Goal: Information Seeking & Learning: Compare options

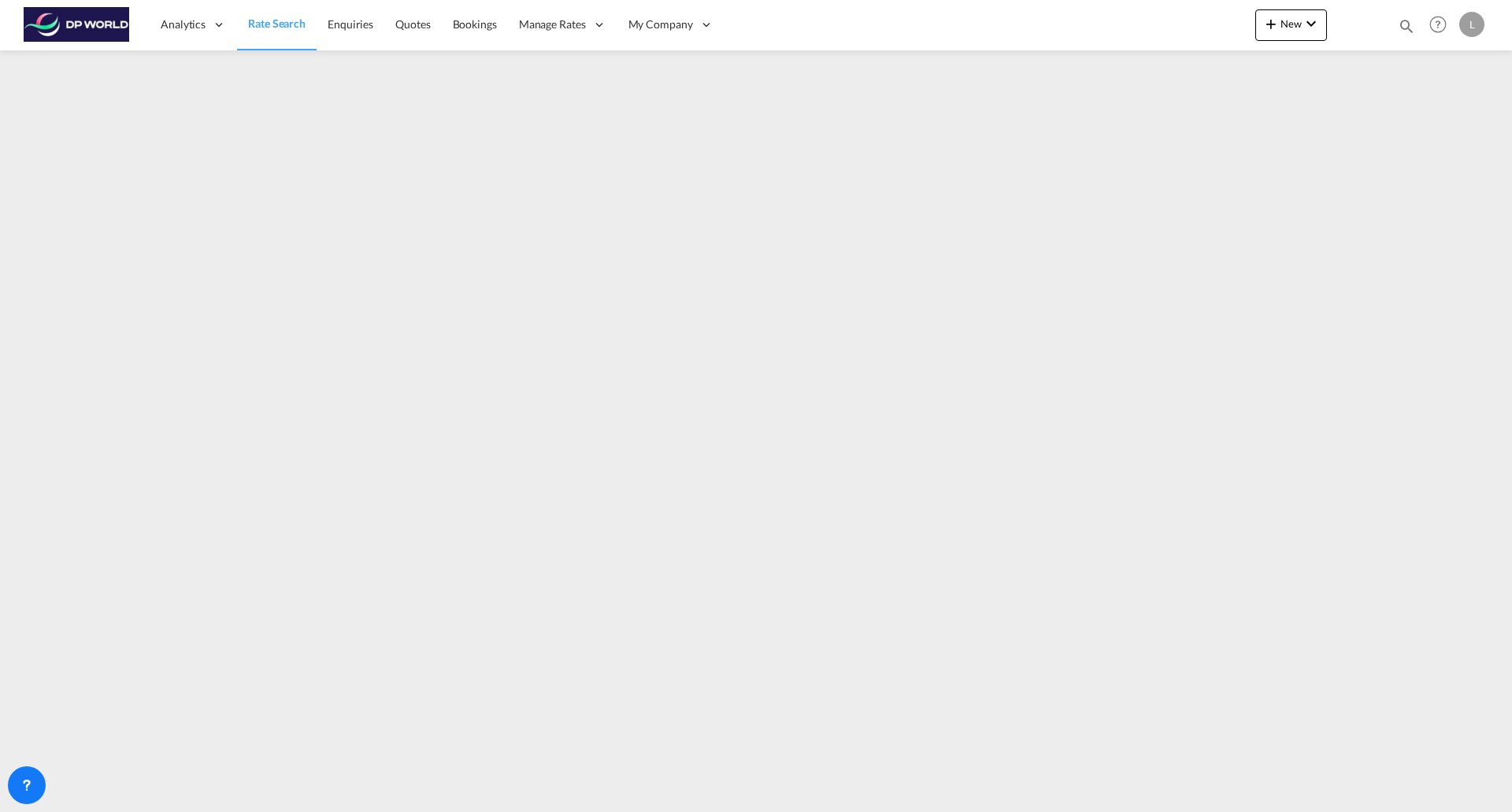
click at [256, 27] on span "Rate Search" at bounding box center [276, 23] width 57 height 13
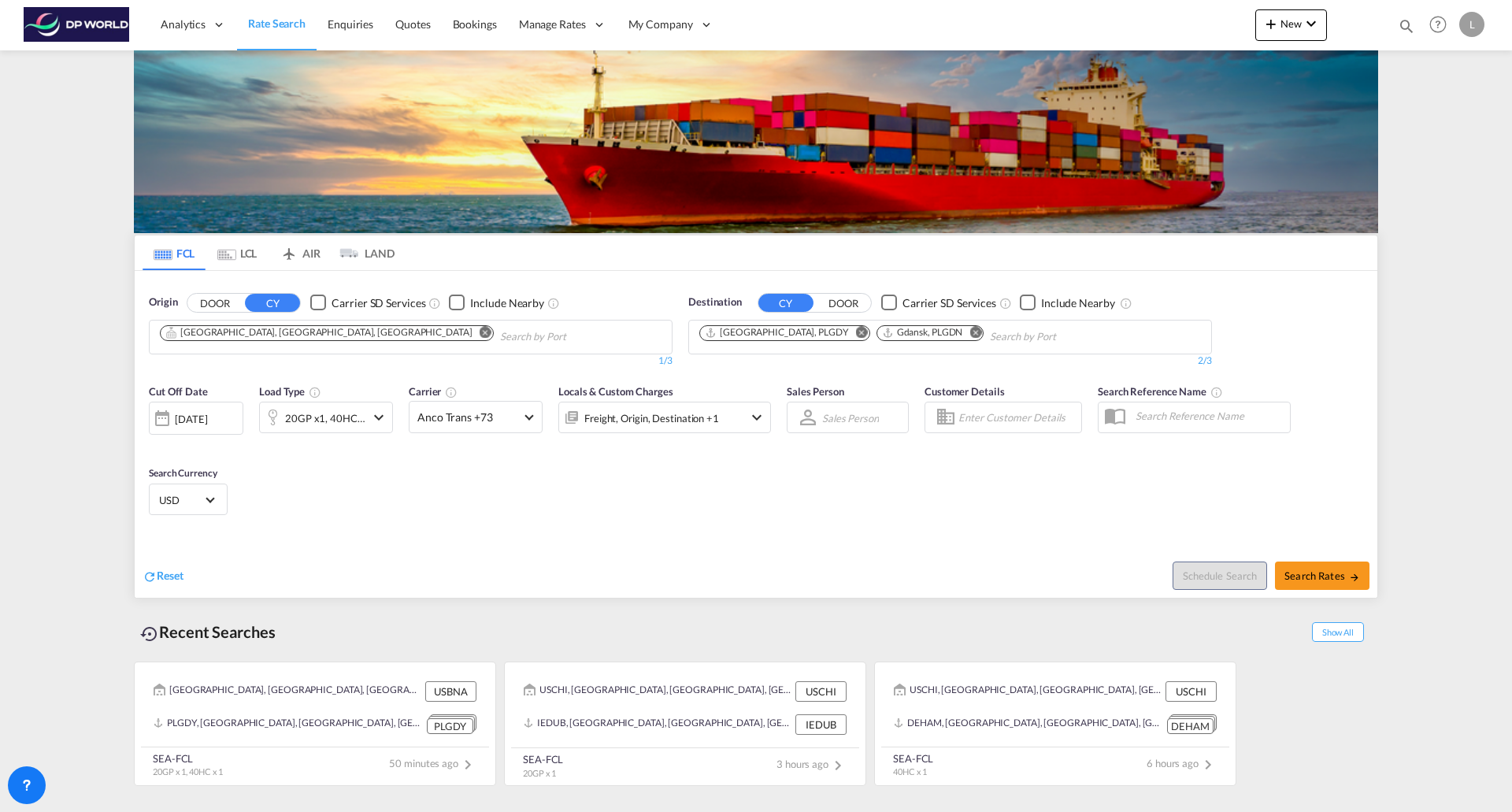
click at [479, 331] on md-icon "Remove" at bounding box center [485, 332] width 12 height 12
click at [856, 333] on md-icon "Remove" at bounding box center [862, 332] width 12 height 12
click at [803, 333] on md-icon "Remove" at bounding box center [799, 332] width 12 height 12
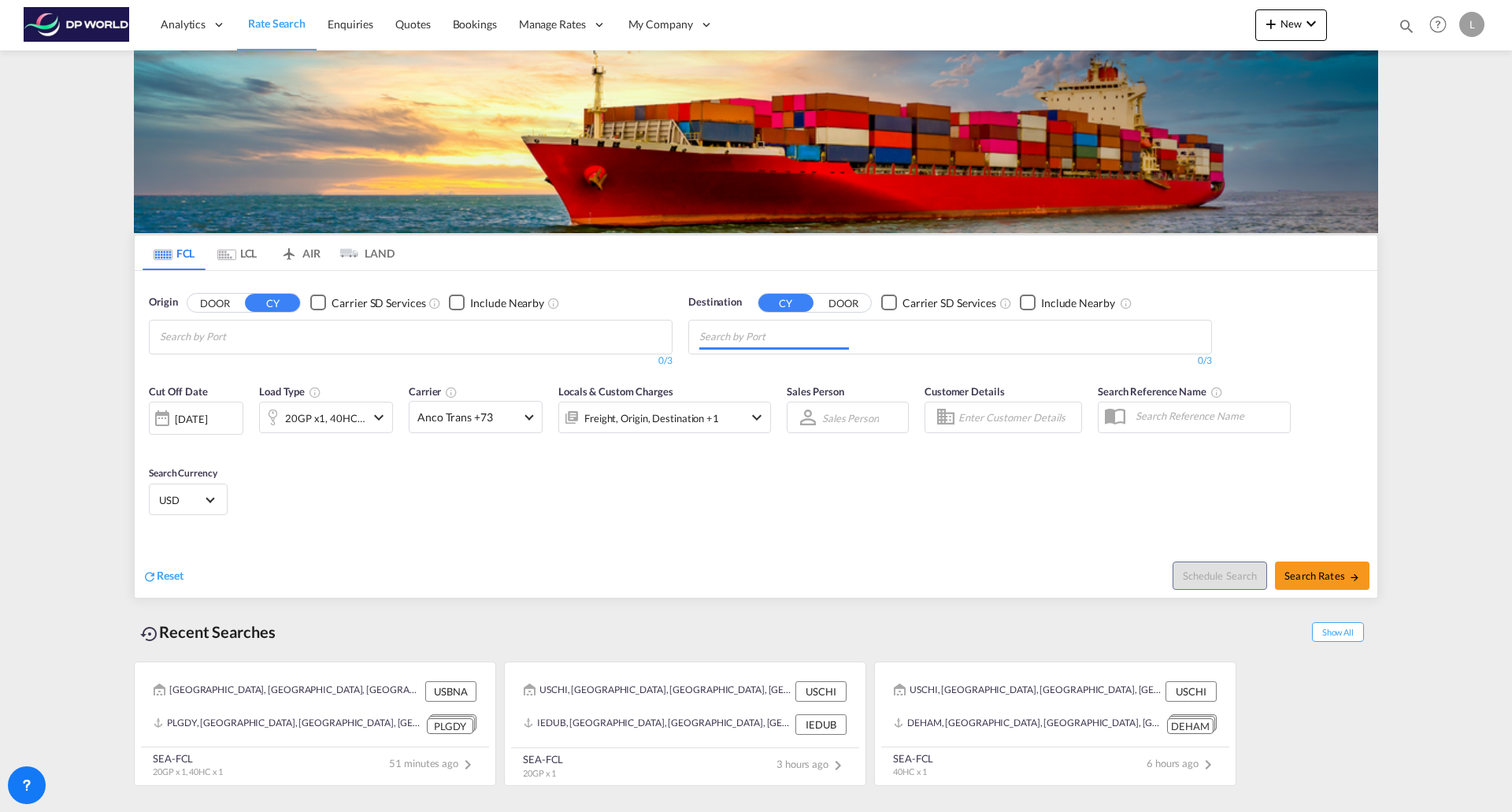
click at [511, 329] on body "Analytics Reports Dashboard Rate Search Enquiries Quotes Bookings" at bounding box center [756, 406] width 1512 height 812
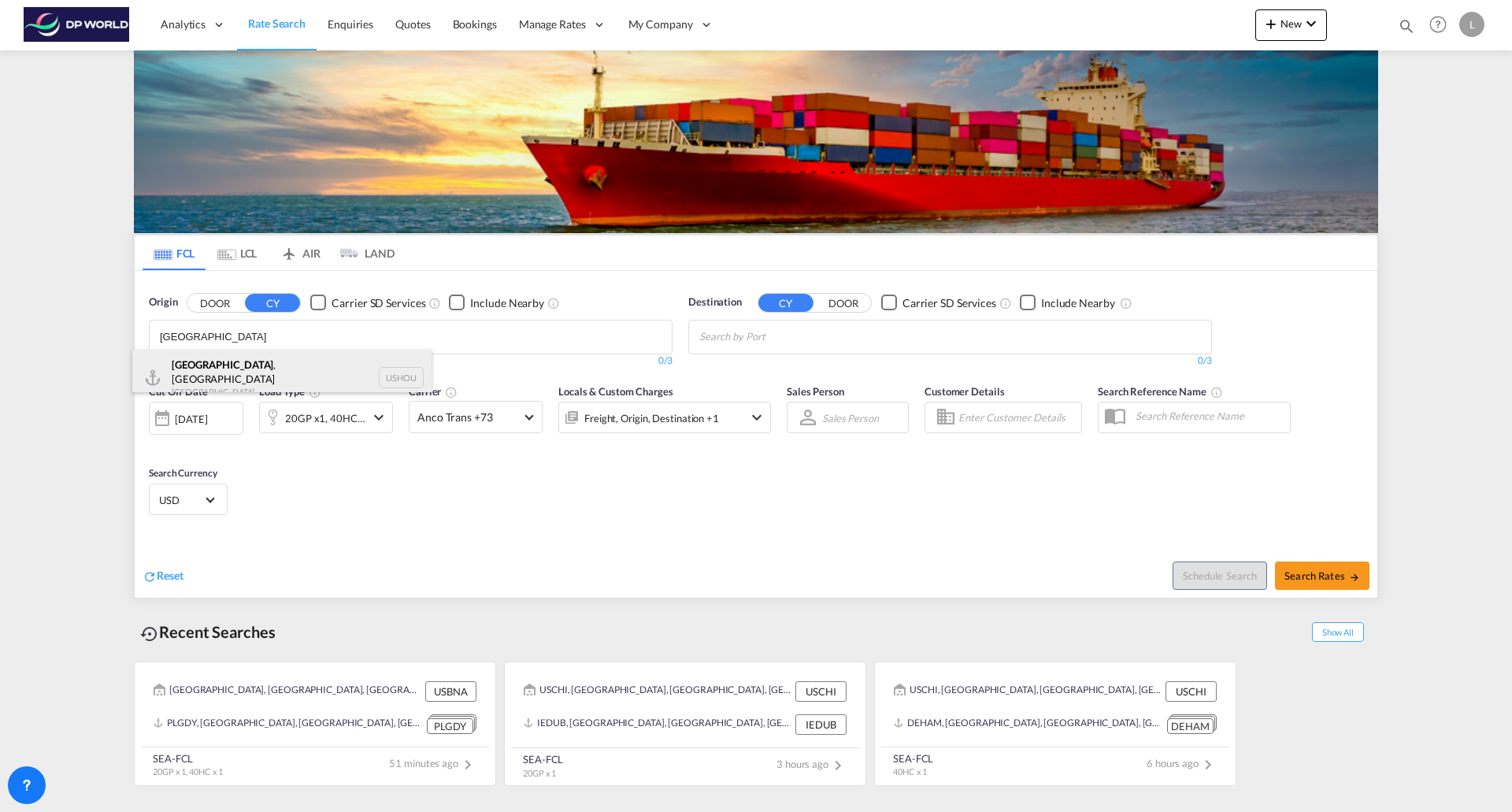
type input "[GEOGRAPHIC_DATA]"
click at [215, 372] on div "[GEOGRAPHIC_DATA] , [GEOGRAPHIC_DATA] [GEOGRAPHIC_DATA] USHOU" at bounding box center [282, 378] width 300 height 57
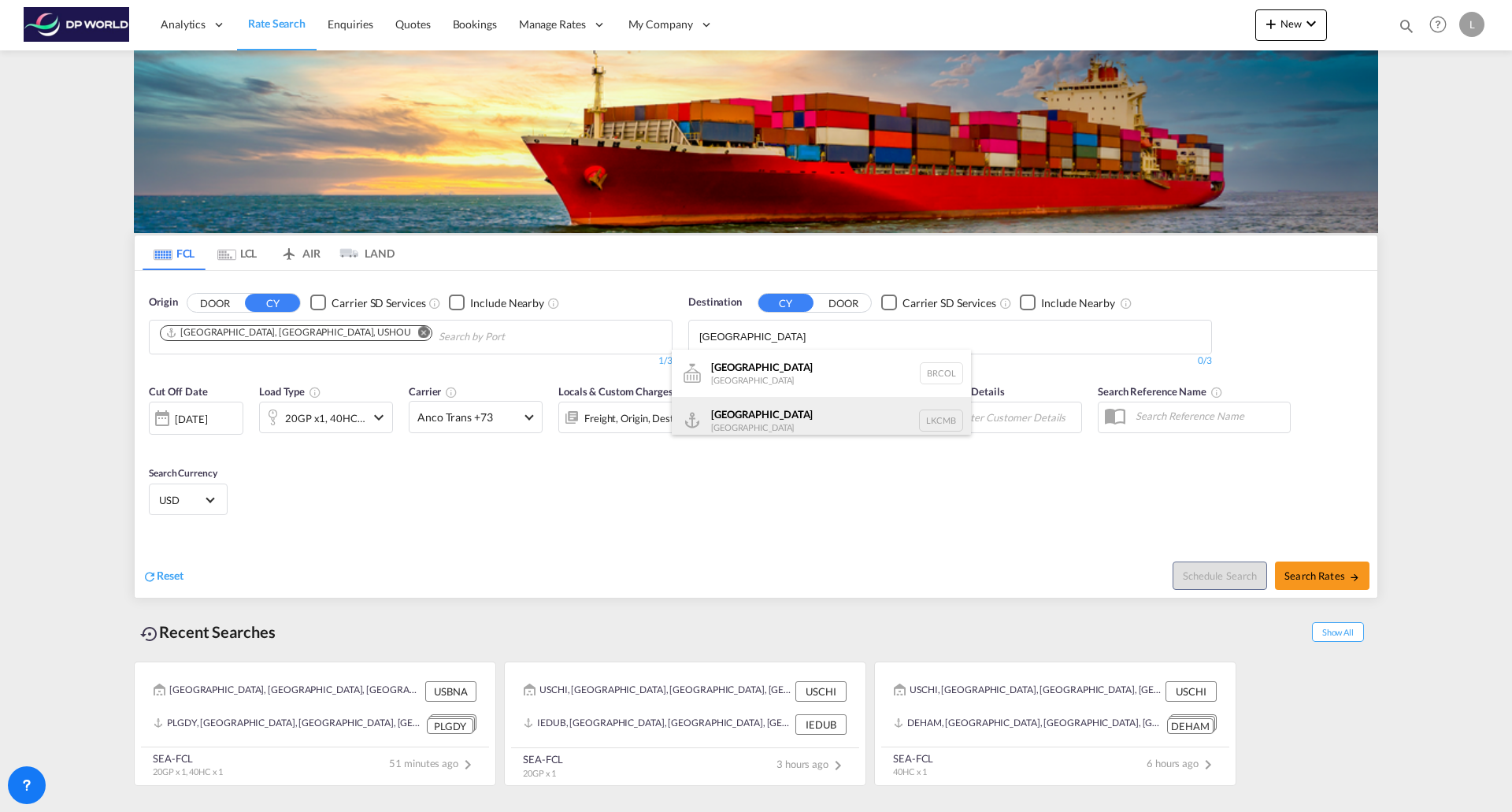
type input "[GEOGRAPHIC_DATA]"
click at [722, 416] on div "Colombo [GEOGRAPHIC_DATA] LKCMB" at bounding box center [821, 420] width 300 height 47
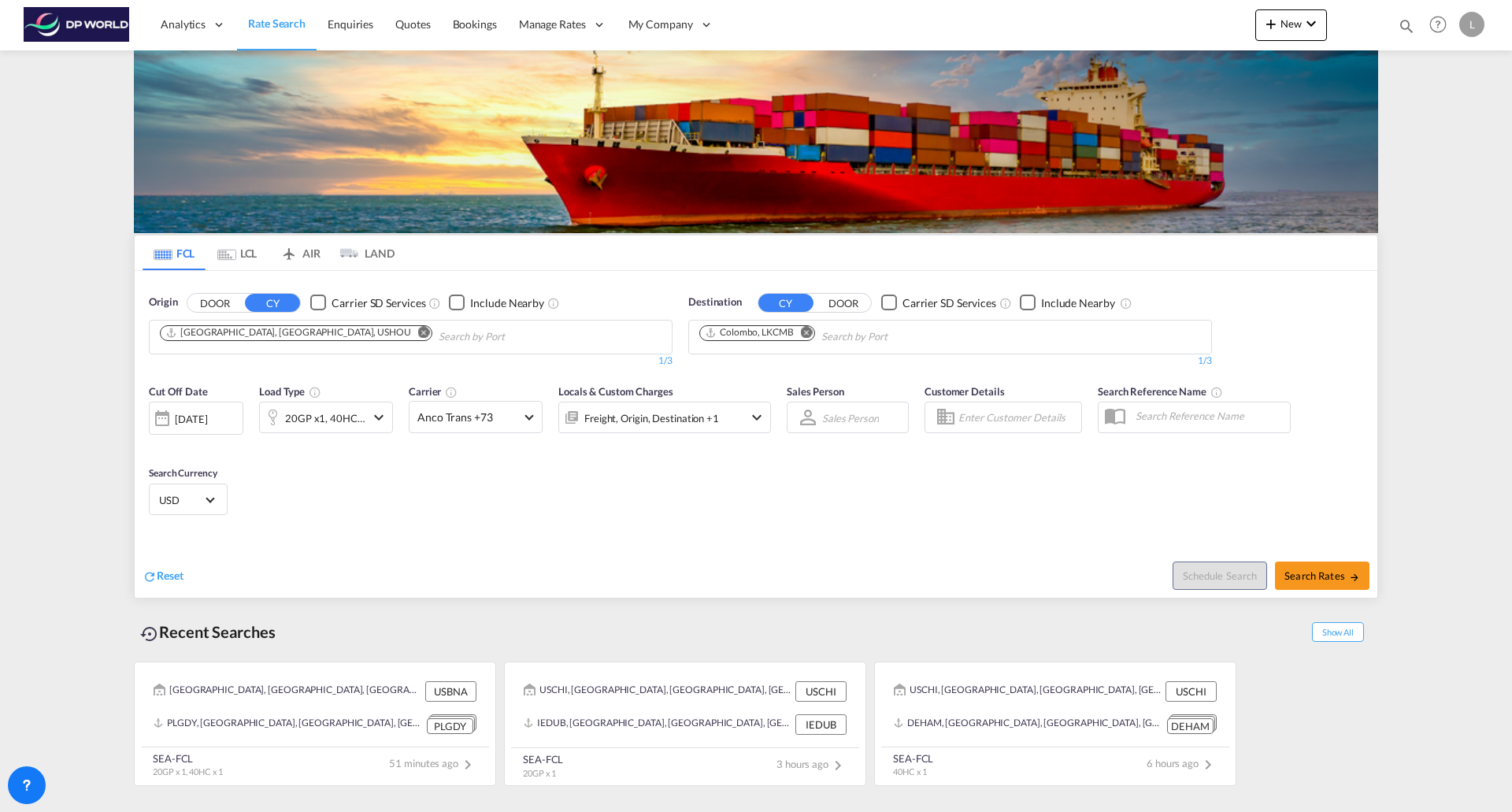
click at [379, 418] on md-icon "icon-chevron-down" at bounding box center [379, 417] width 19 height 19
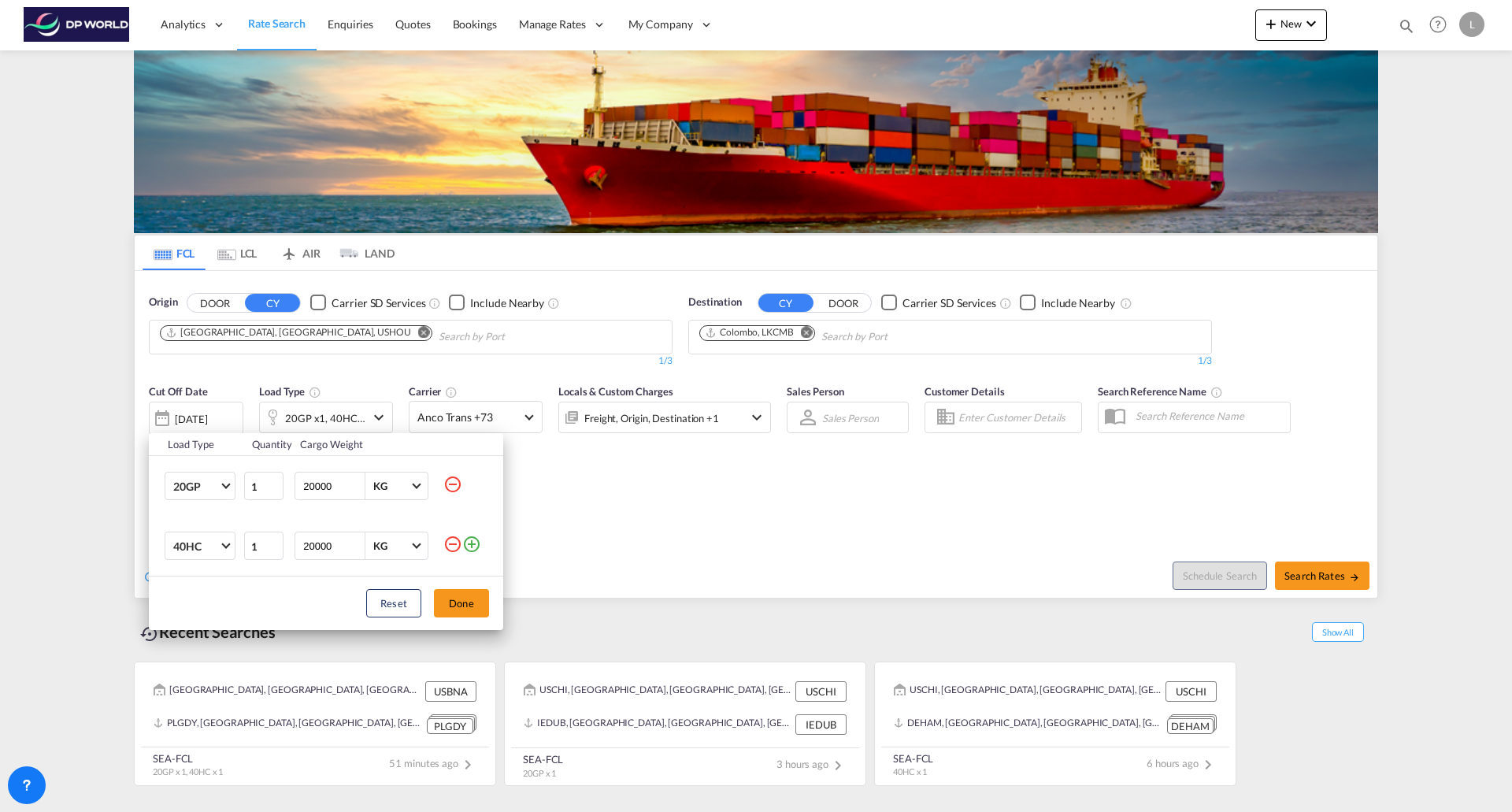
click at [462, 479] on md-icon "icon-minus-circle-outline" at bounding box center [453, 484] width 19 height 19
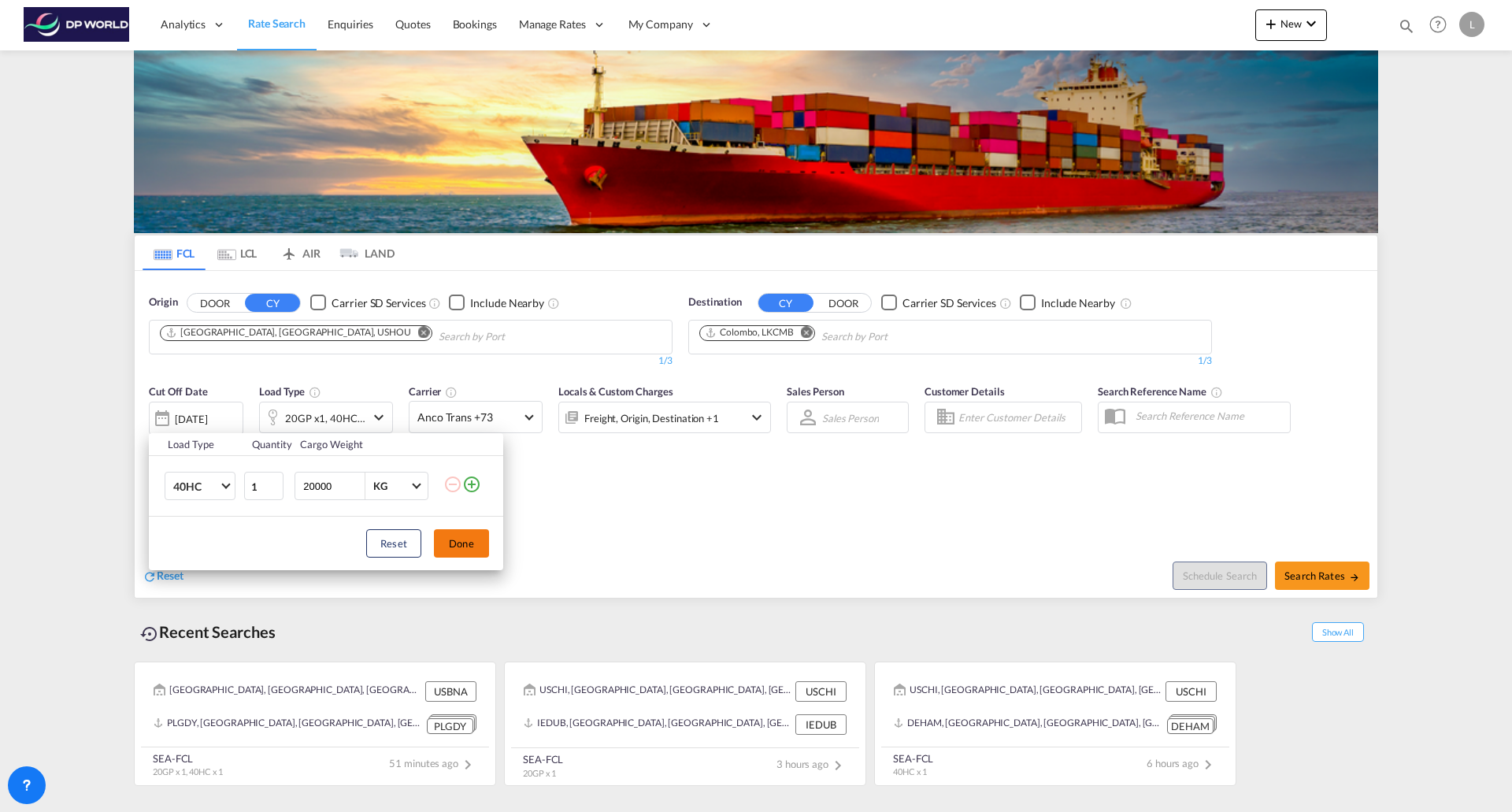
click at [465, 537] on button "Done" at bounding box center [461, 543] width 55 height 28
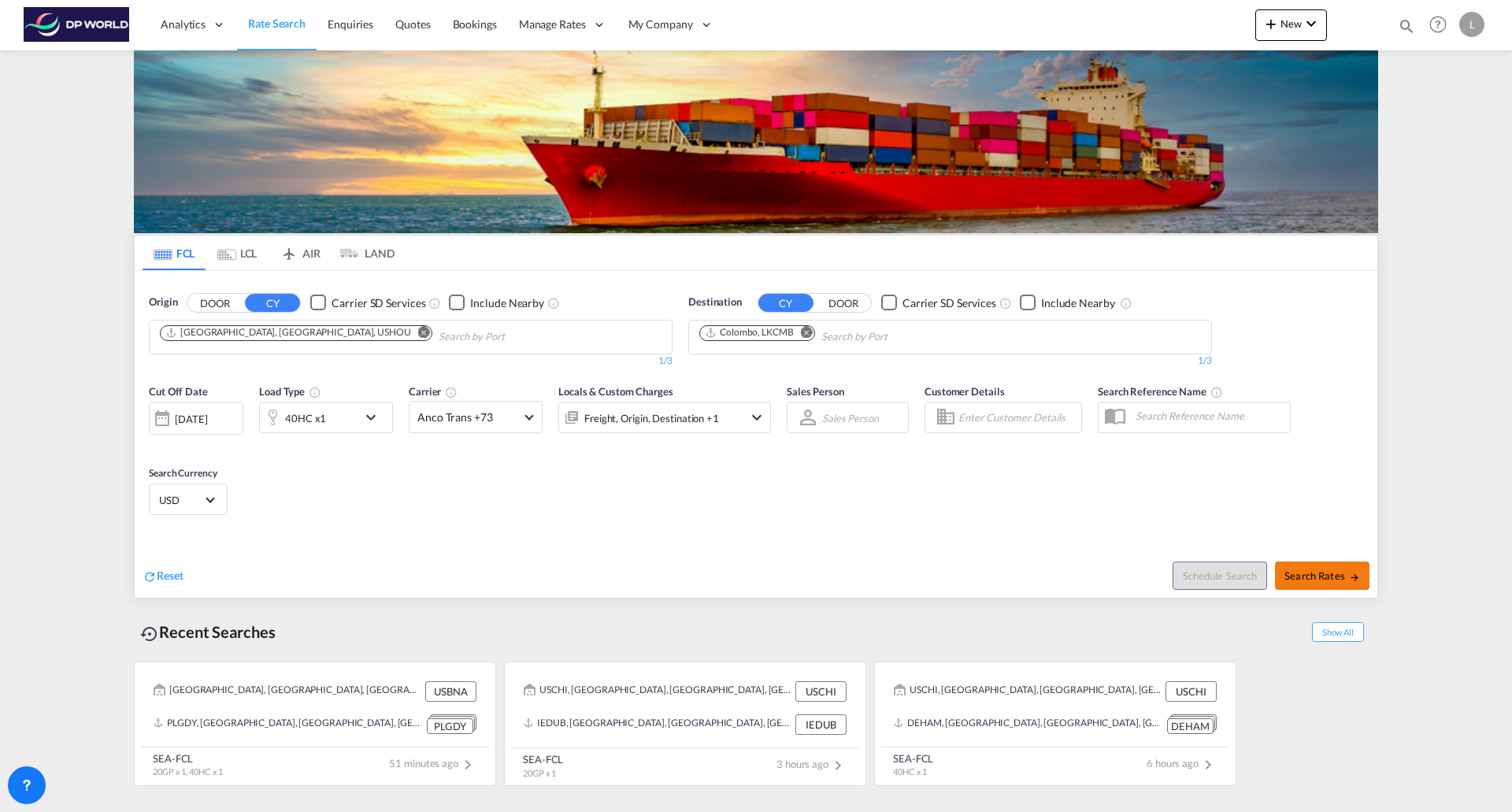
click at [1306, 586] on button "Search Rates" at bounding box center [1322, 576] width 95 height 28
type input "USHOU to LKCMB / [DATE]"
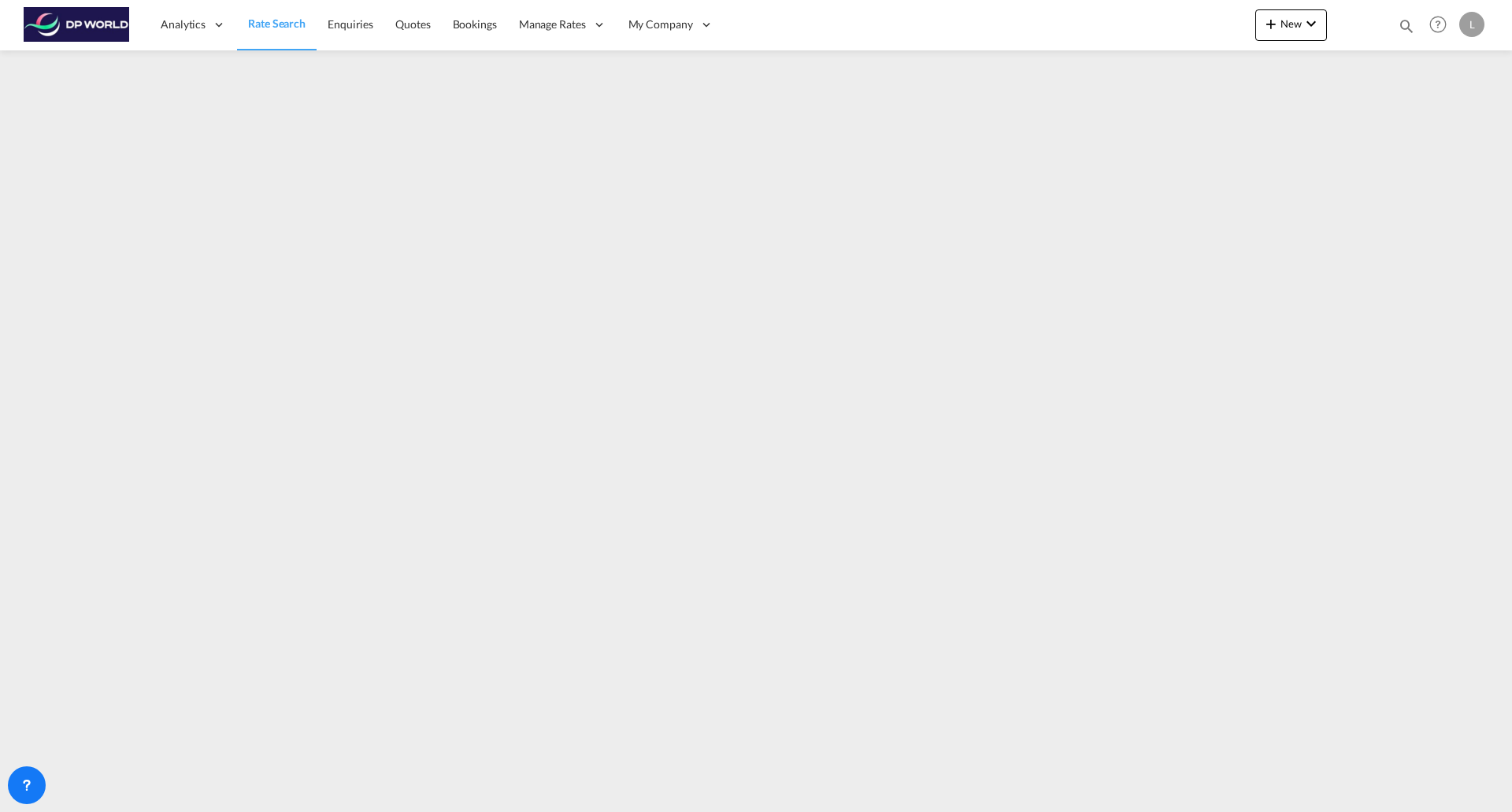
click at [252, 26] on span "Rate Search" at bounding box center [276, 23] width 57 height 13
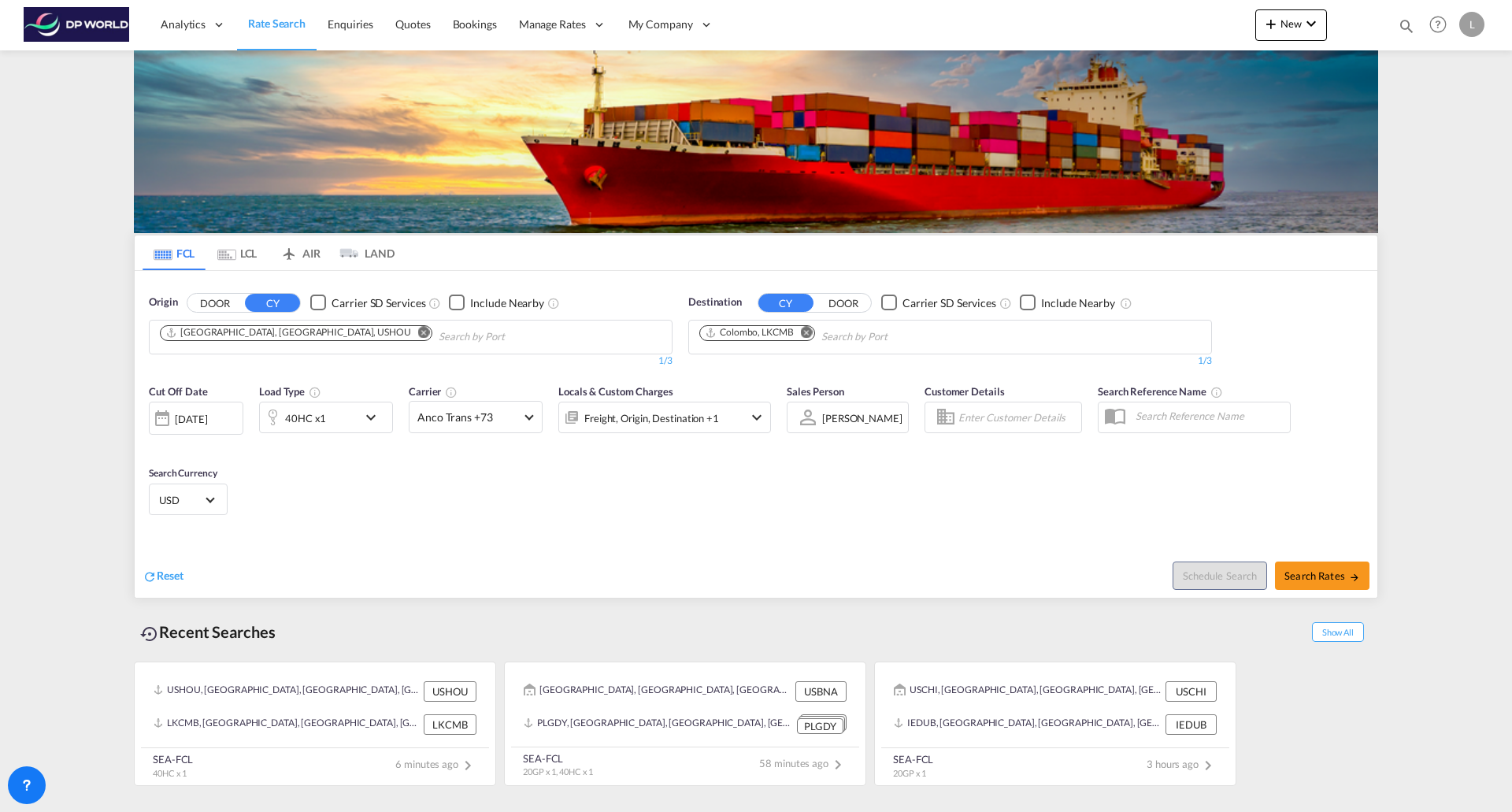
click at [807, 331] on md-icon "Remove" at bounding box center [806, 332] width 12 height 12
click at [759, 329] on input "Chips input." at bounding box center [774, 337] width 150 height 25
drag, startPoint x: 754, startPoint y: 327, endPoint x: 680, endPoint y: 333, distance: 74.2
drag, startPoint x: 720, startPoint y: 335, endPoint x: 731, endPoint y: 333, distance: 11.2
click at [721, 334] on input "parangua" at bounding box center [774, 337] width 150 height 25
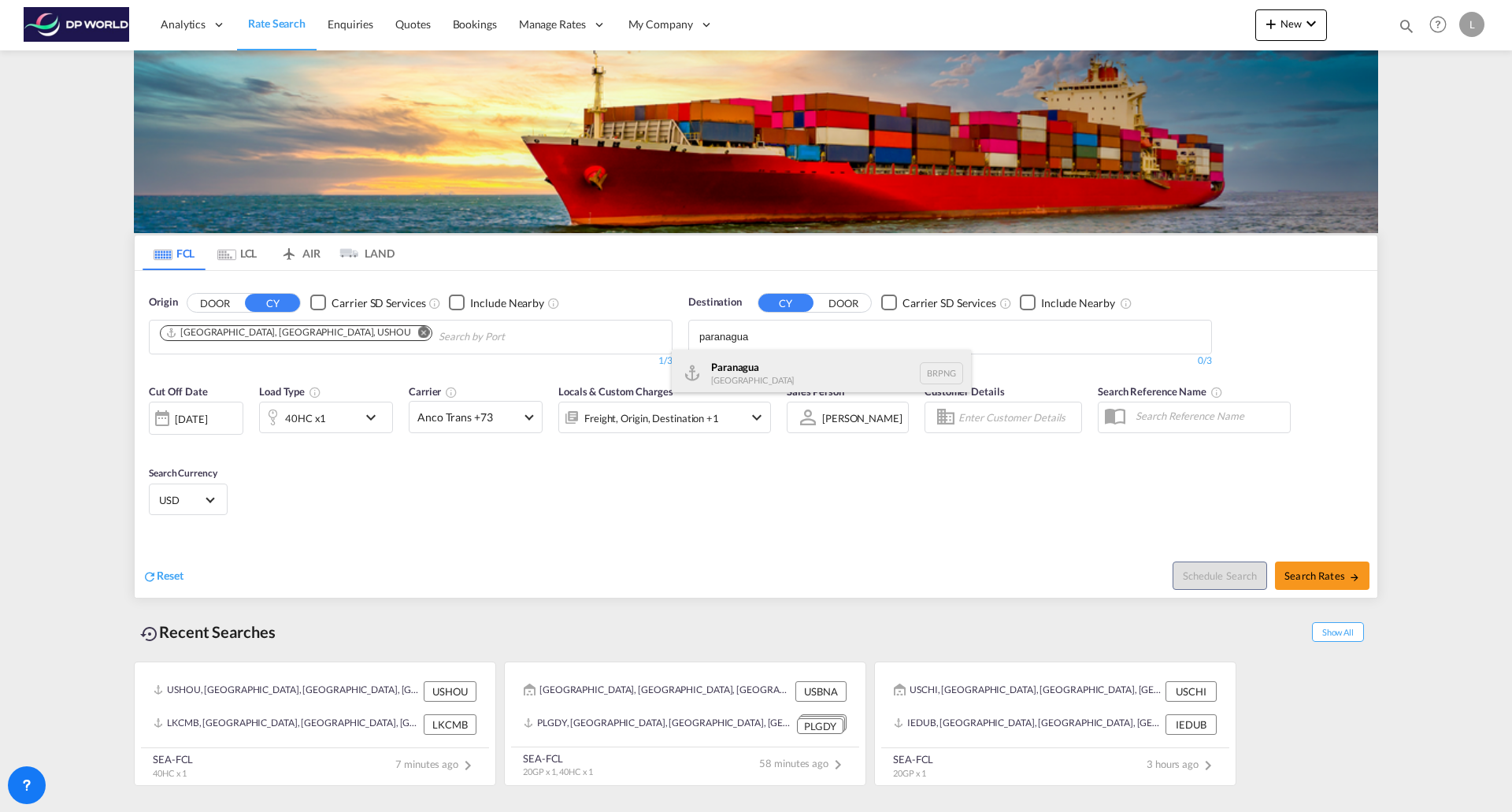
type input "paranagua"
click at [753, 366] on div "Paranagua [GEOGRAPHIC_DATA] BRPNG" at bounding box center [821, 373] width 300 height 47
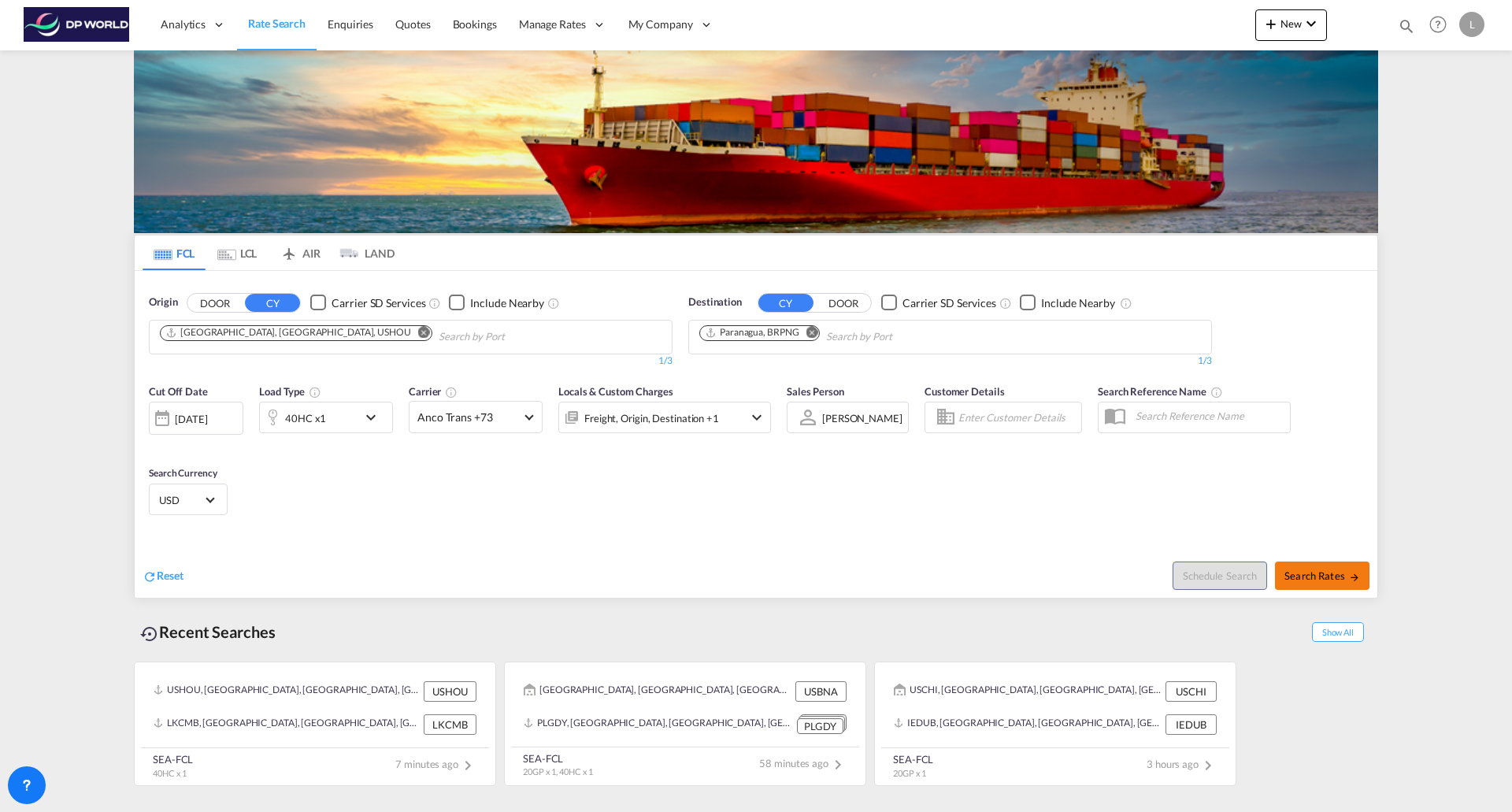
click at [1303, 570] on span "Search Rates" at bounding box center [1321, 575] width 76 height 12
type input "USHOU to BRPNG / [DATE]"
